Goal: Information Seeking & Learning: Learn about a topic

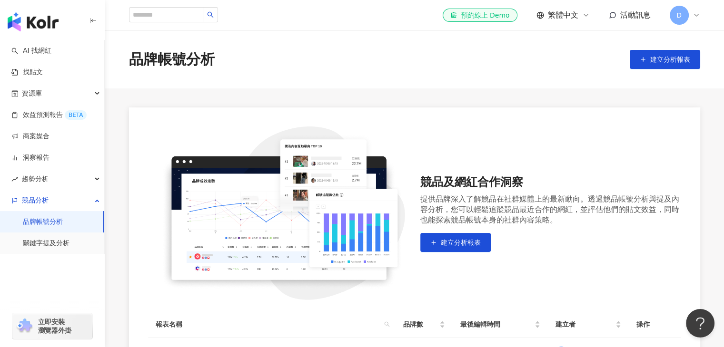
click at [48, 218] on link "品牌帳號分析" at bounding box center [43, 222] width 40 height 10
click at [161, 12] on input "search" at bounding box center [166, 14] width 74 height 15
click at [203, 9] on input "search" at bounding box center [166, 14] width 74 height 15
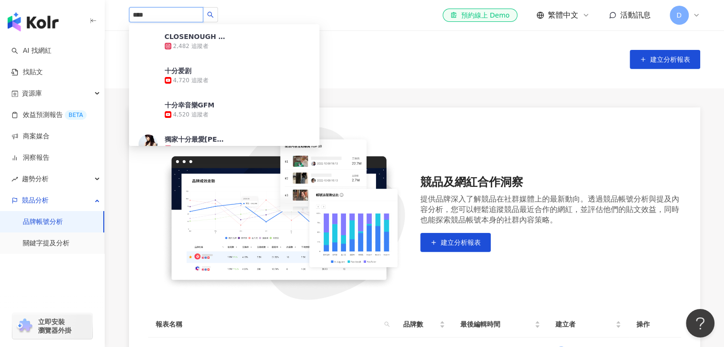
type input "****"
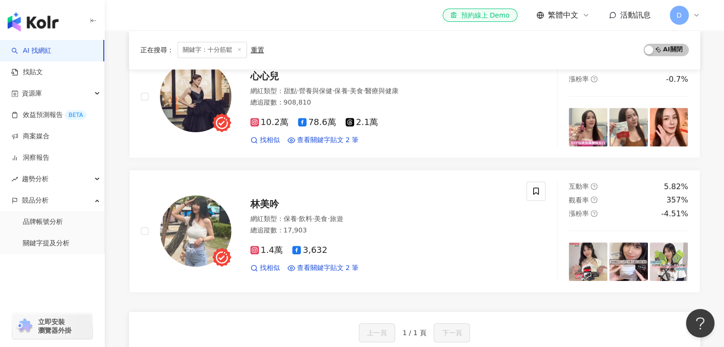
scroll to position [400, 0]
click at [130, 166] on div "Hi, I am Rita. 網紅類型 ： 韓國旅遊 · 美食 · 旅遊 總追蹤數 ： 40,782 6,582 3.4萬 查看關鍵字貼文 1 筆 互動率 0…" at bounding box center [414, 29] width 571 height 527
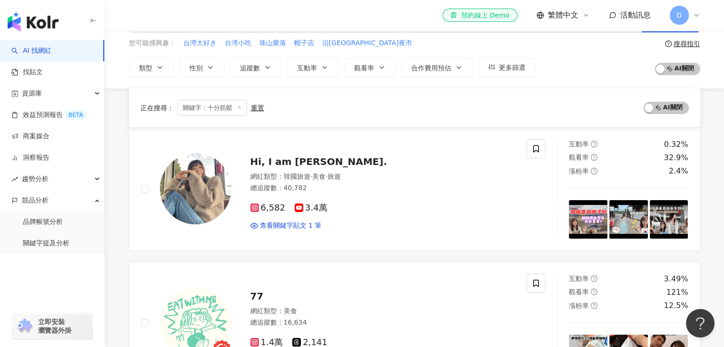
scroll to position [0, 0]
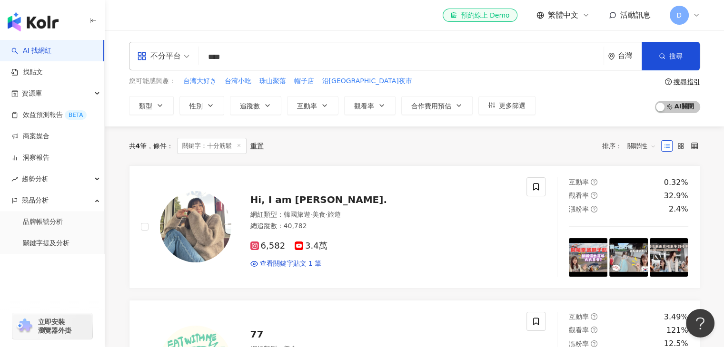
click at [279, 57] on input "****" at bounding box center [401, 57] width 397 height 18
click at [55, 226] on link "品牌帳號分析" at bounding box center [43, 222] width 40 height 10
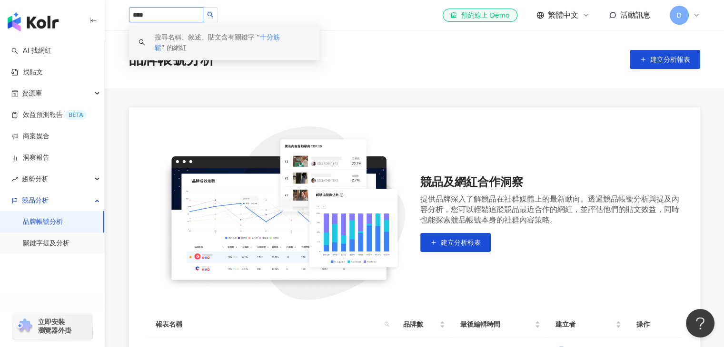
click at [203, 11] on input "****" at bounding box center [166, 14] width 74 height 15
type input "*"
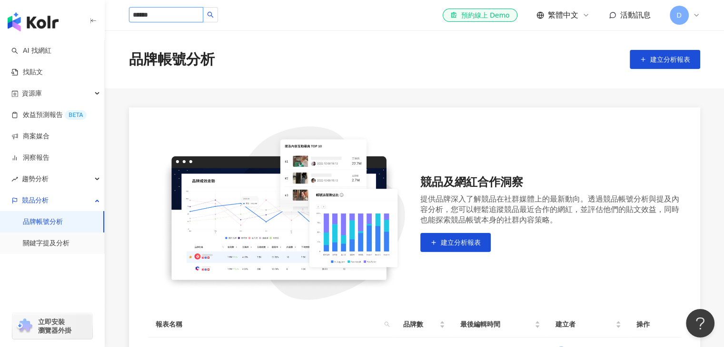
type input "*****"
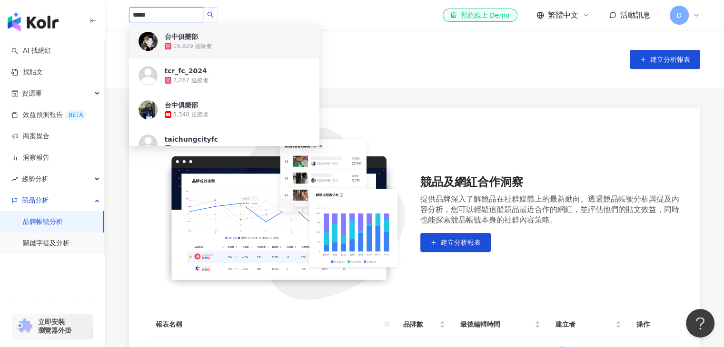
click at [213, 32] on span "台中俱樂部" at bounding box center [196, 37] width 62 height 10
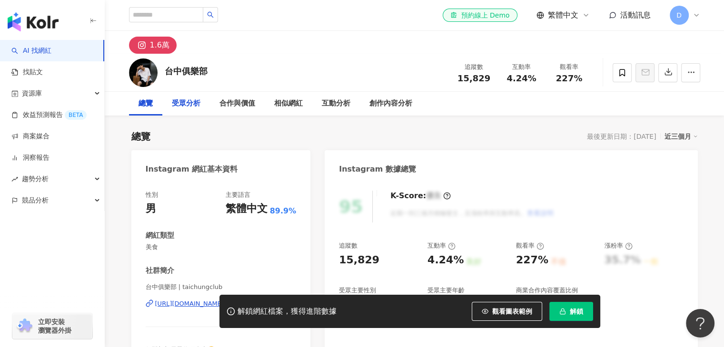
click at [168, 105] on div "受眾分析" at bounding box center [186, 104] width 48 height 24
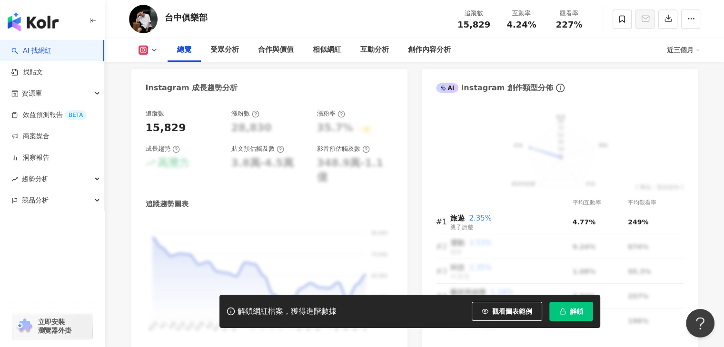
scroll to position [512, 0]
click at [231, 52] on div "受眾分析" at bounding box center [224, 49] width 29 height 11
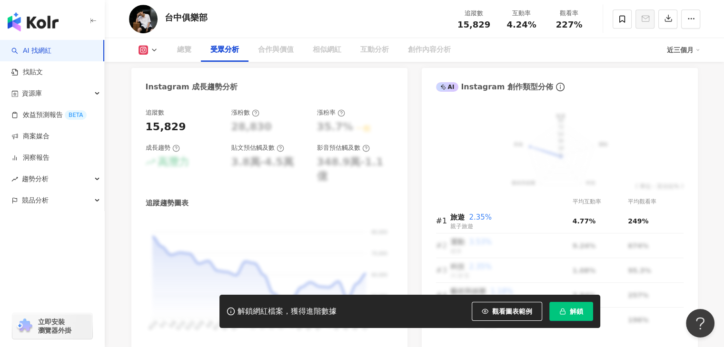
scroll to position [804, 0]
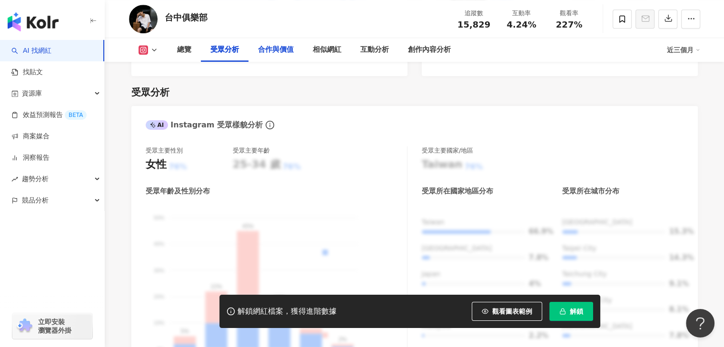
click at [266, 54] on div "合作與價值" at bounding box center [276, 49] width 36 height 11
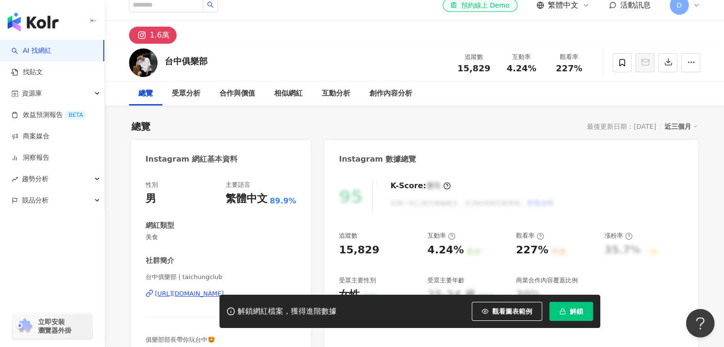
scroll to position [10, 0]
click at [188, 98] on div "受眾分析" at bounding box center [186, 93] width 29 height 11
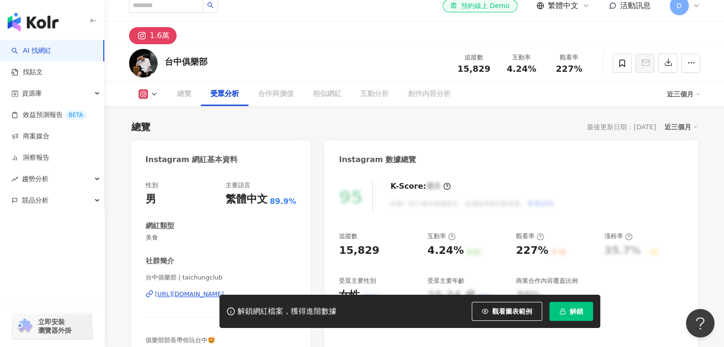
scroll to position [804, 0]
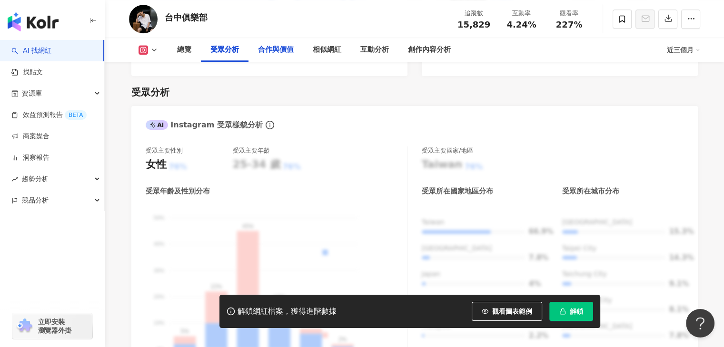
click at [277, 48] on div "合作與價值" at bounding box center [276, 49] width 36 height 11
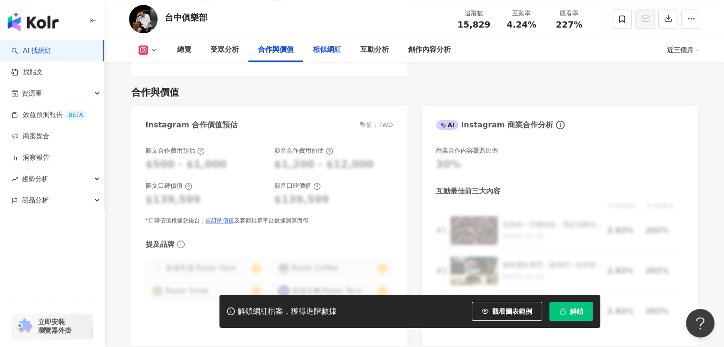
click at [332, 52] on div "相似網紅" at bounding box center [327, 49] width 29 height 11
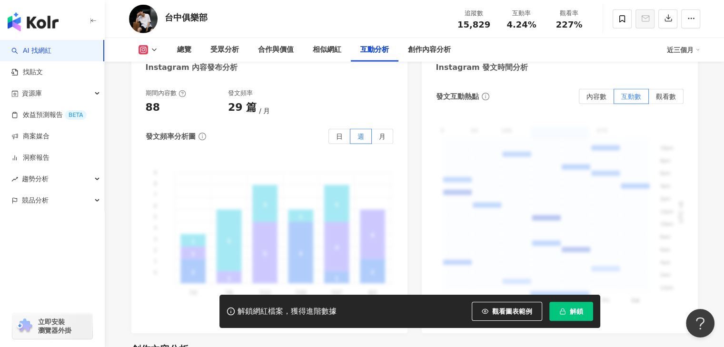
scroll to position [2445, 0]
click at [337, 130] on label "日" at bounding box center [339, 137] width 22 height 15
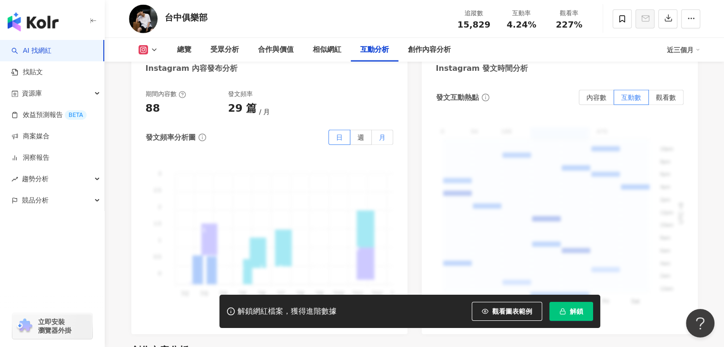
click at [380, 130] on label "月" at bounding box center [382, 137] width 21 height 15
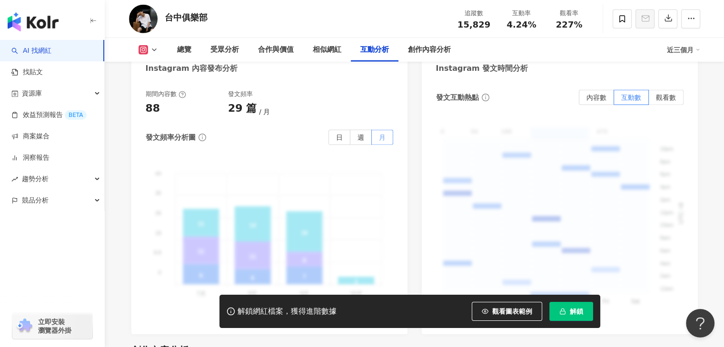
click at [380, 130] on label "月" at bounding box center [382, 137] width 21 height 15
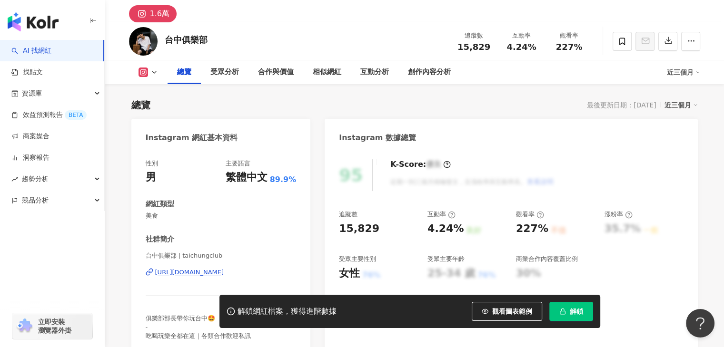
scroll to position [0, 0]
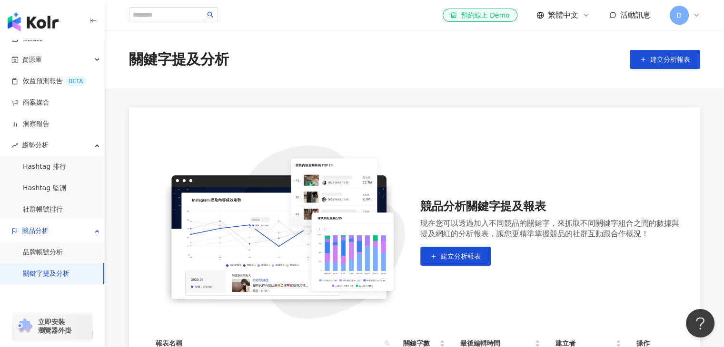
click at [337, 14] on div "搜尋名稱、敘述、貼文含有關鍵字 “ 唐 ” 的網紅 el-icon-cs 預約線上 Demo 繁體中文 活動訊息 D" at bounding box center [414, 15] width 571 height 30
click at [695, 12] on icon at bounding box center [696, 15] width 8 height 8
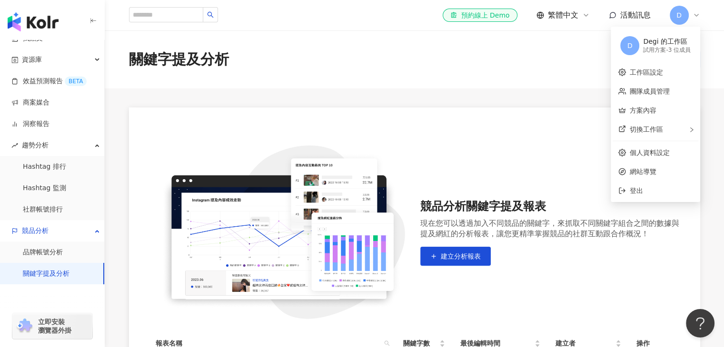
click at [456, 99] on main "關鍵字提及分析 建立分析報表 競品分析關鍵字提及報表 現在您可以透過加入不同競品的關鍵字，來抓取不同關鍵字組合之間的數據與提及網紅的分析報表，讓您更精準掌握競…" at bounding box center [414, 217] width 619 height 375
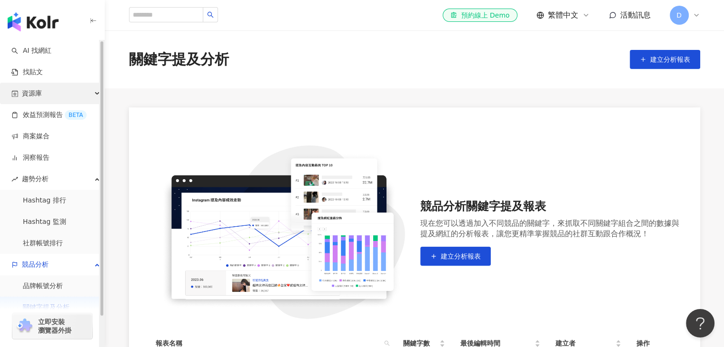
click at [52, 90] on div "資源庫" at bounding box center [52, 93] width 104 height 21
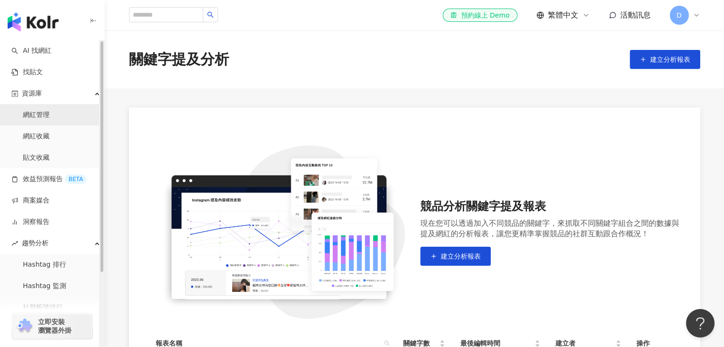
click at [49, 116] on link "網紅管理" at bounding box center [36, 115] width 27 height 10
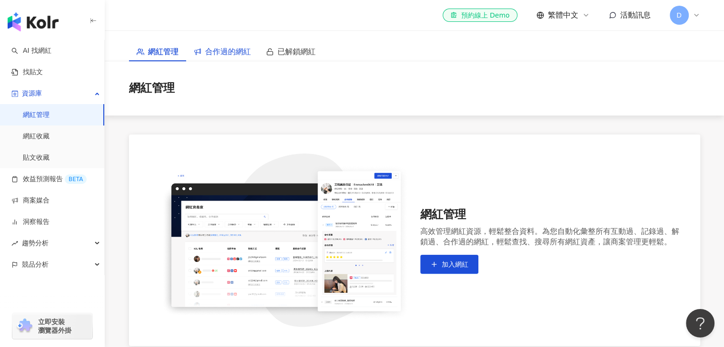
click at [232, 49] on span "合作過的網紅" at bounding box center [228, 52] width 46 height 12
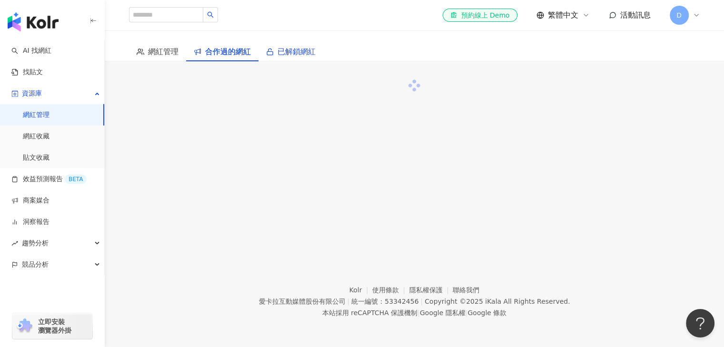
click at [280, 48] on span "已解鎖網紅" at bounding box center [296, 52] width 38 height 12
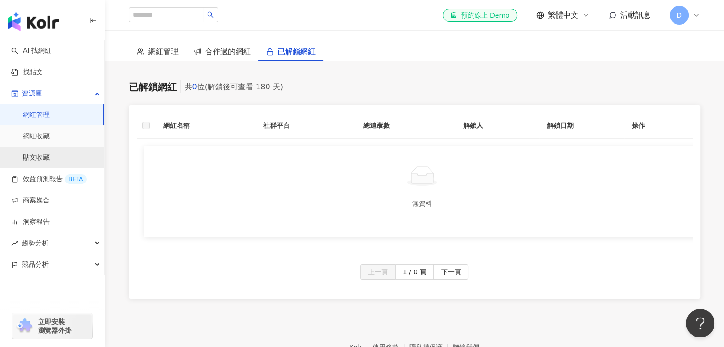
scroll to position [64, 0]
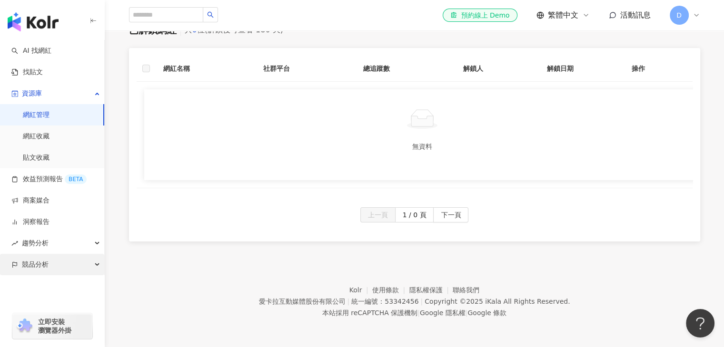
click at [49, 255] on div "競品分析" at bounding box center [52, 264] width 104 height 21
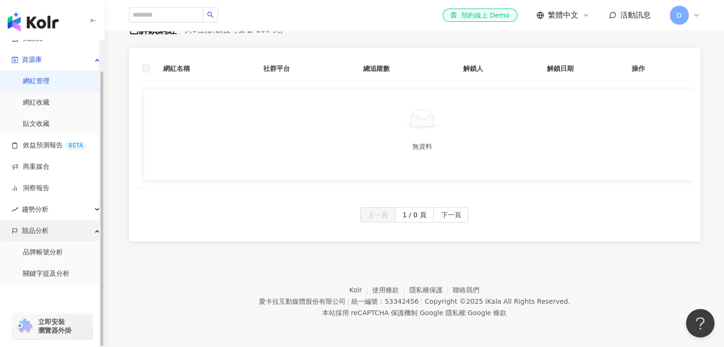
click at [44, 233] on span "競品分析" at bounding box center [35, 230] width 27 height 21
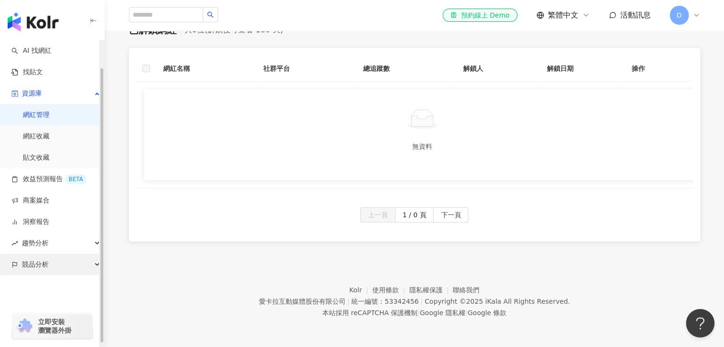
scroll to position [0, 0]
click at [61, 264] on div "競品分析" at bounding box center [52, 264] width 104 height 21
click at [49, 290] on link "品牌帳號分析" at bounding box center [43, 287] width 40 height 10
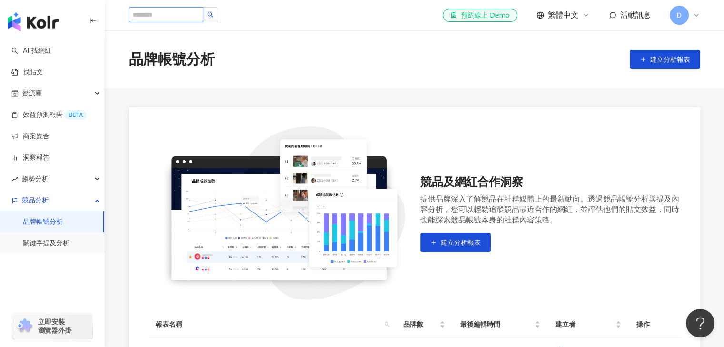
click at [167, 20] on input "search" at bounding box center [166, 14] width 74 height 15
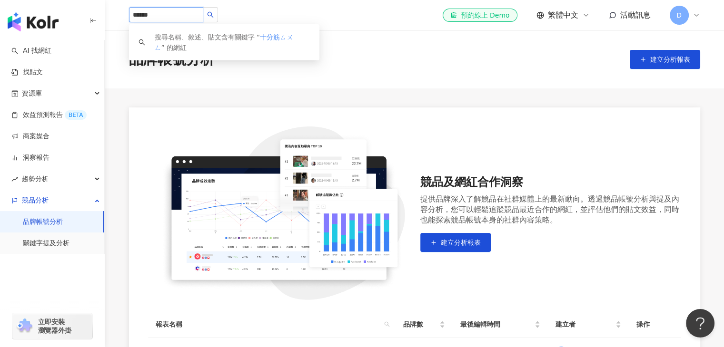
type input "****"
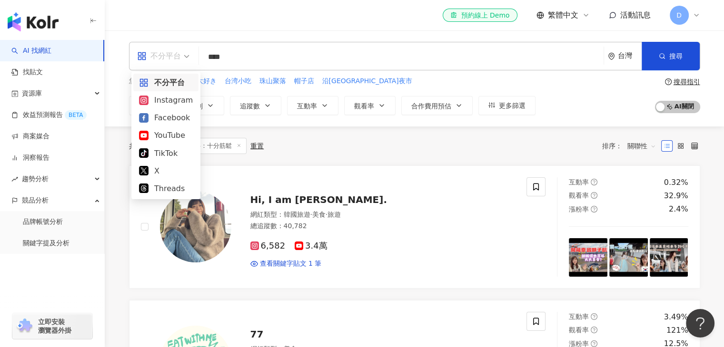
click at [191, 59] on div "不分平台" at bounding box center [163, 56] width 63 height 28
click at [168, 136] on div "YouTube" at bounding box center [166, 135] width 54 height 12
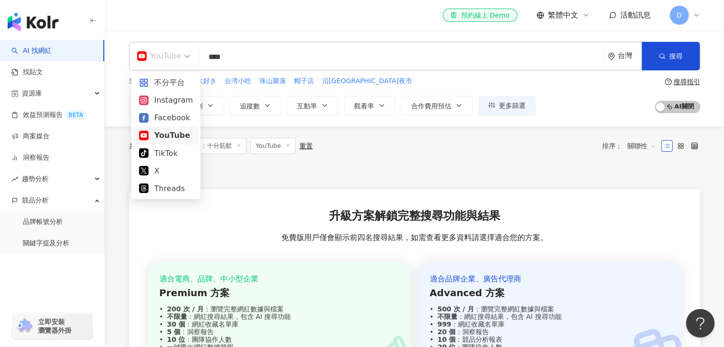
click at [181, 56] on span "YouTube" at bounding box center [163, 56] width 53 height 15
click at [176, 79] on div "不分平台" at bounding box center [166, 83] width 54 height 12
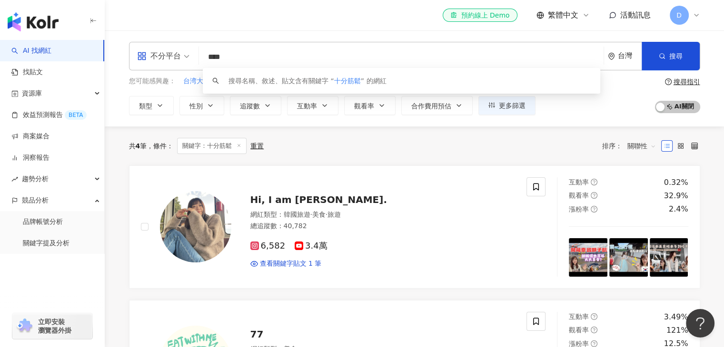
click at [254, 62] on input "****" at bounding box center [401, 57] width 397 height 18
type input "*"
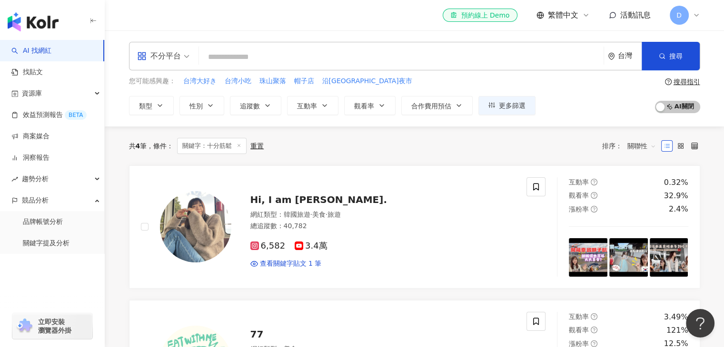
type input "*"
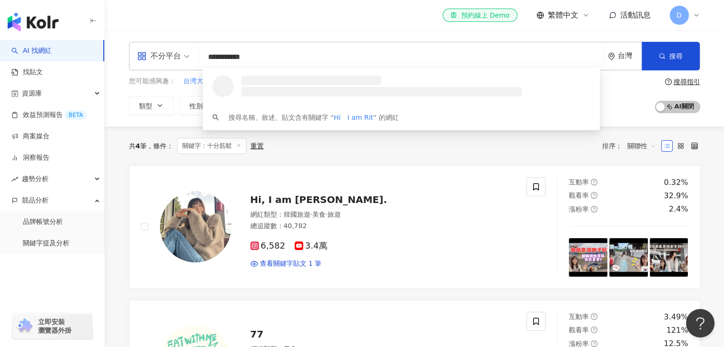
type input "**********"
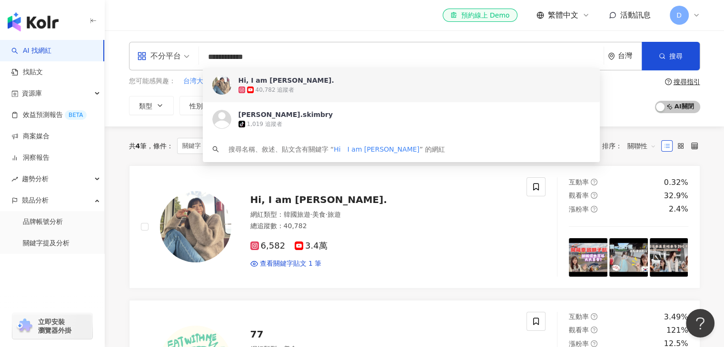
click at [257, 85] on div "40,782 追蹤者" at bounding box center [414, 90] width 352 height 10
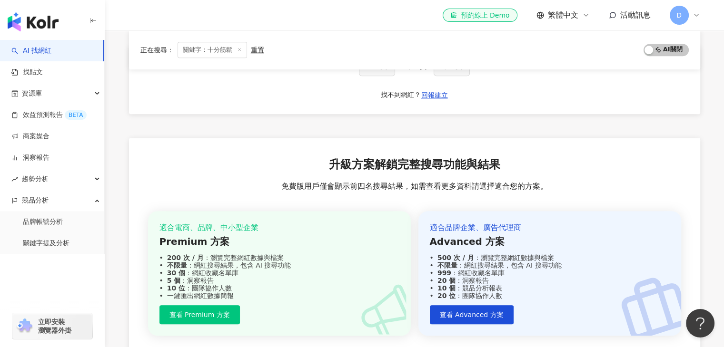
scroll to position [666, 0]
click at [70, 92] on div "資源庫" at bounding box center [52, 93] width 104 height 21
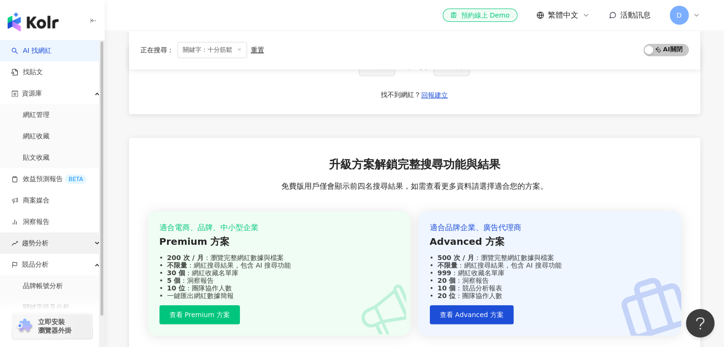
click at [43, 245] on span "趨勢分析" at bounding box center [35, 243] width 27 height 21
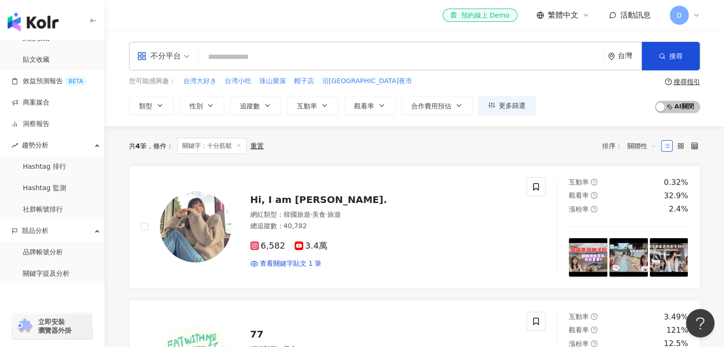
scroll to position [0, 0]
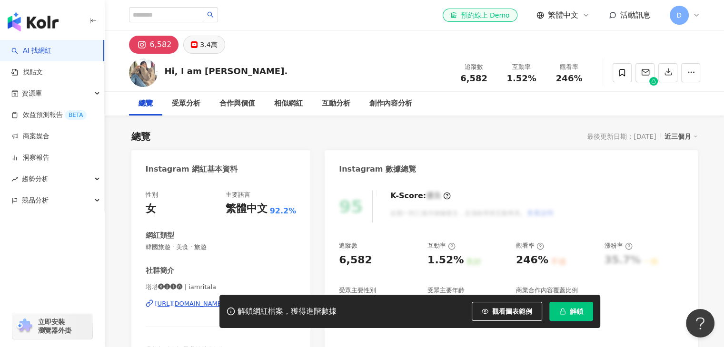
click at [205, 46] on div "3.4萬" at bounding box center [208, 44] width 17 height 13
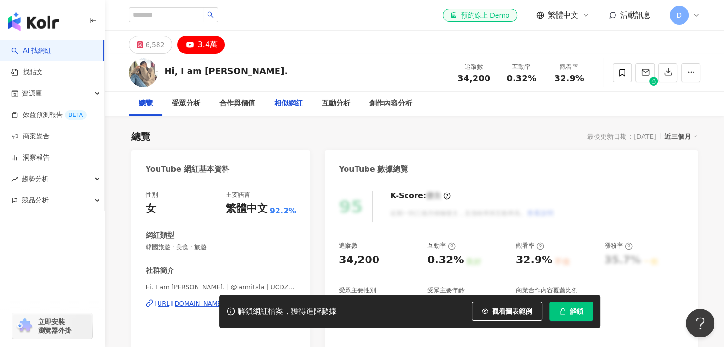
click at [289, 101] on div "相似網紅" at bounding box center [288, 103] width 29 height 11
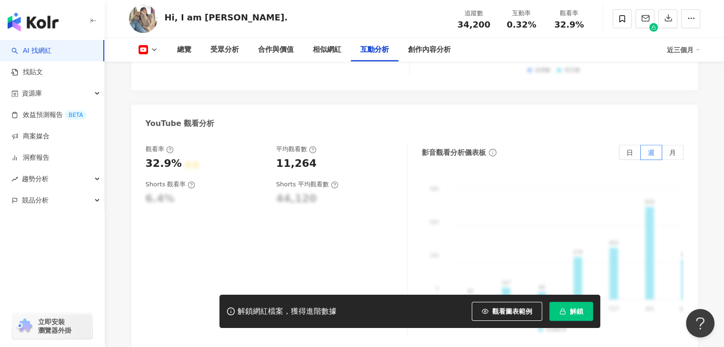
click at [266, 145] on div "觀看率 32.9% 普通 平均觀看數 11,264" at bounding box center [272, 158] width 252 height 26
